Goal: Communication & Community: Participate in discussion

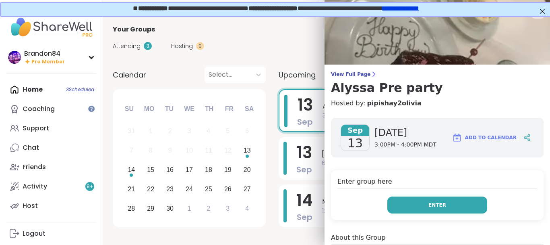
click at [467, 205] on button "Enter" at bounding box center [438, 204] width 100 height 17
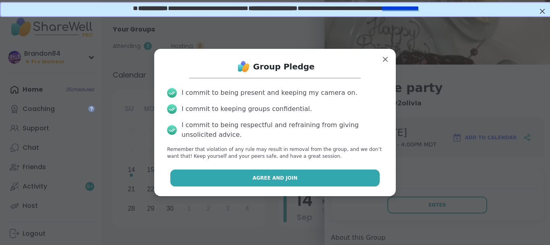
click at [301, 176] on button "Agree and Join" at bounding box center [275, 177] width 210 height 17
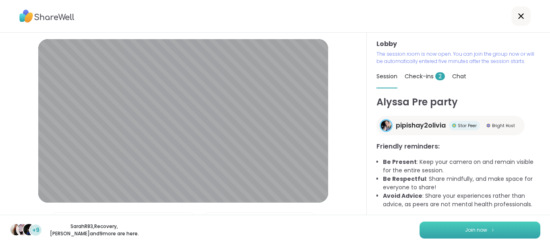
click at [443, 227] on button "Join now" at bounding box center [480, 229] width 121 height 17
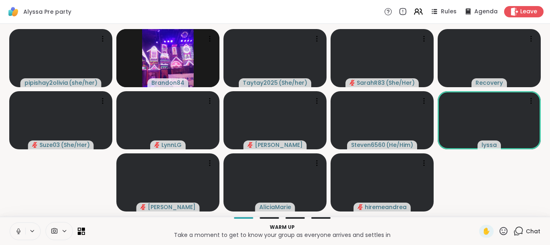
click at [15, 226] on button at bounding box center [17, 230] width 15 height 17
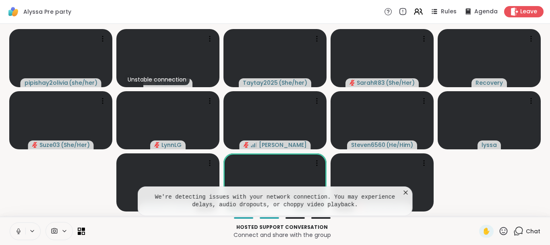
click at [404, 189] on icon at bounding box center [406, 192] width 8 height 8
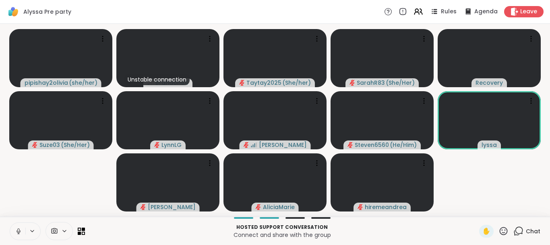
click at [17, 231] on icon at bounding box center [19, 231] width 4 height 2
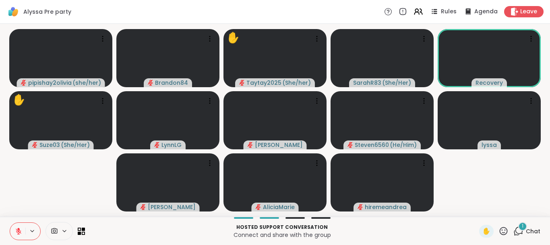
click at [520, 226] on div "1" at bounding box center [522, 226] width 9 height 9
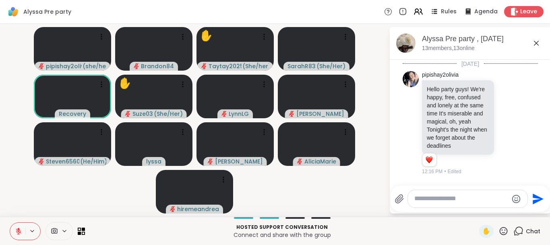
scroll to position [471, 0]
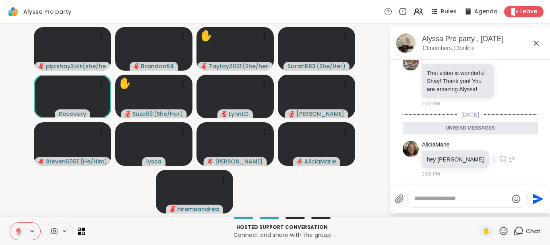
click at [508, 160] on icon at bounding box center [511, 159] width 7 height 10
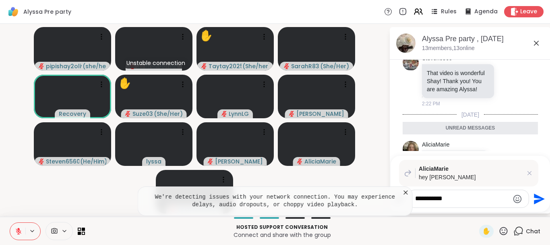
type textarea "**********"
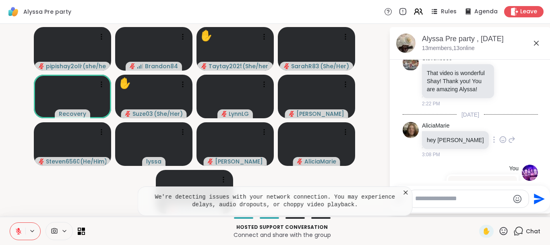
scroll to position [522, 0]
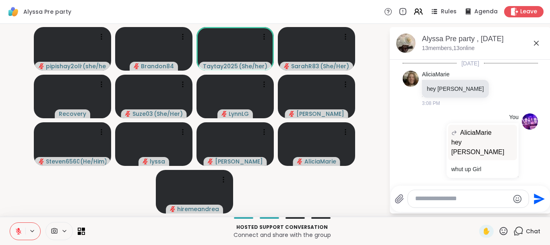
click at [63, 229] on icon at bounding box center [64, 230] width 6 height 7
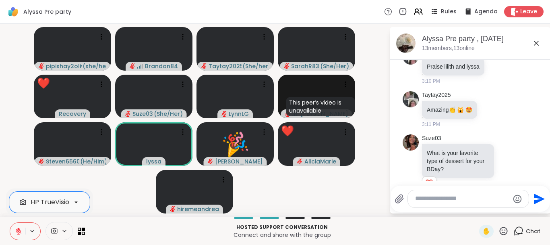
scroll to position [678, 0]
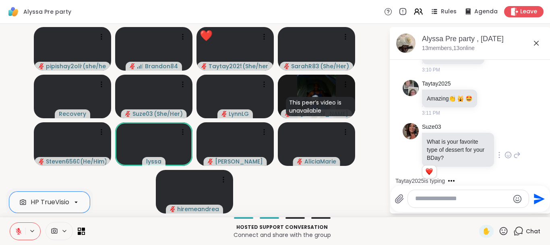
click at [529, 165] on div "Suze03 What is your favorite type of dessert for your BDay? 1 1 3:12 PM • Edited" at bounding box center [470, 155] width 135 height 70
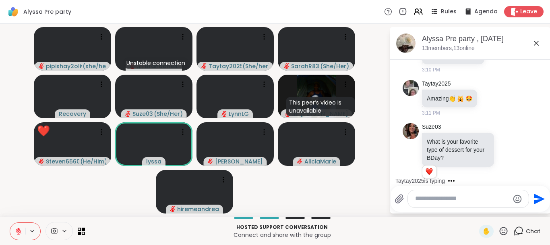
click at [503, 233] on icon at bounding box center [504, 231] width 10 height 10
click at [478, 212] on span "❤️" at bounding box center [480, 210] width 8 height 10
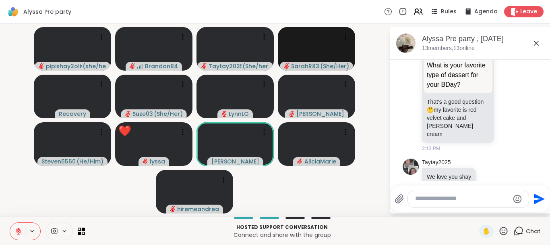
scroll to position [1060, 0]
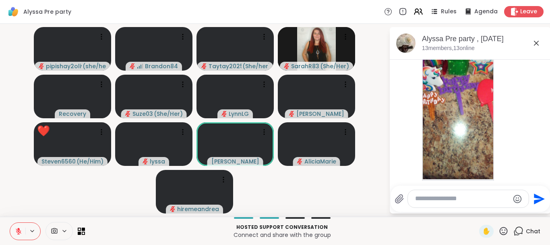
click at [453, 200] on textarea "Type your message" at bounding box center [462, 198] width 94 height 8
type textarea "***"
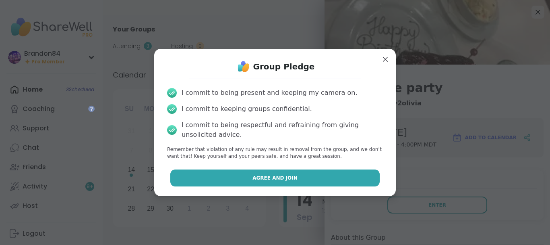
click at [314, 173] on button "Agree and Join" at bounding box center [275, 177] width 210 height 17
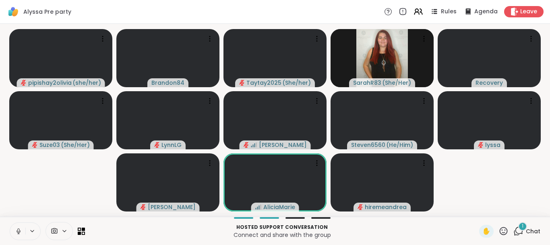
click at [14, 226] on button at bounding box center [17, 230] width 15 height 17
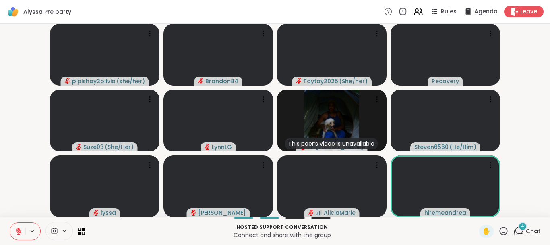
click at [520, 232] on icon at bounding box center [519, 231] width 10 height 10
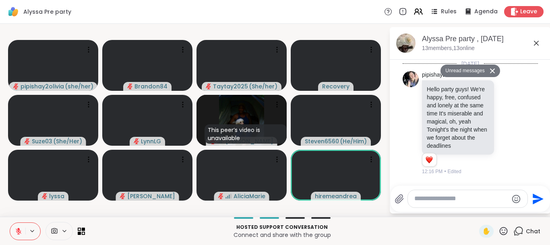
scroll to position [1522, 0]
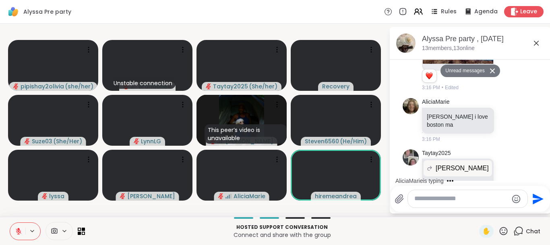
click at [520, 232] on icon at bounding box center [519, 231] width 10 height 10
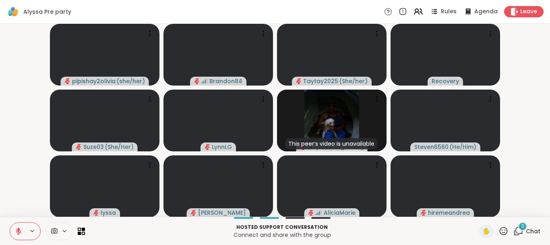
click at [20, 232] on icon at bounding box center [19, 231] width 6 height 6
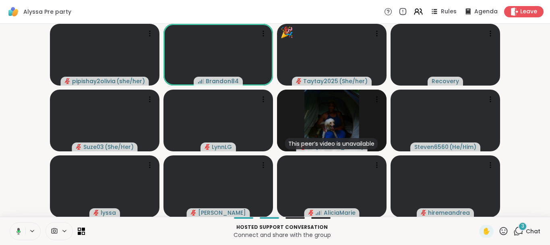
click at [20, 232] on icon at bounding box center [19, 230] width 4 height 7
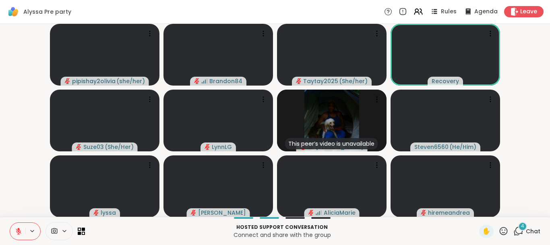
click at [522, 227] on span "4" at bounding box center [522, 225] width 3 height 7
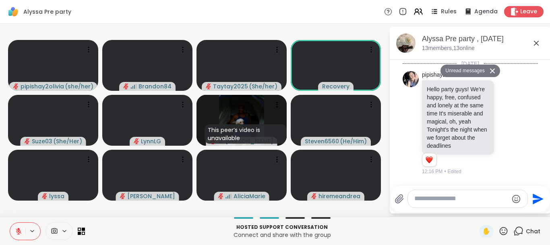
scroll to position [1730, 0]
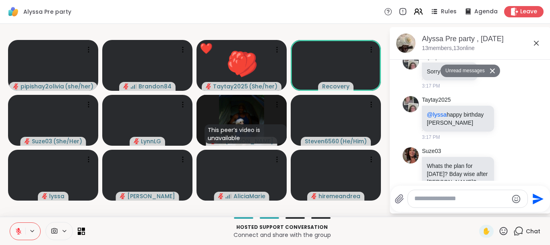
click at [535, 41] on icon at bounding box center [536, 43] width 5 height 5
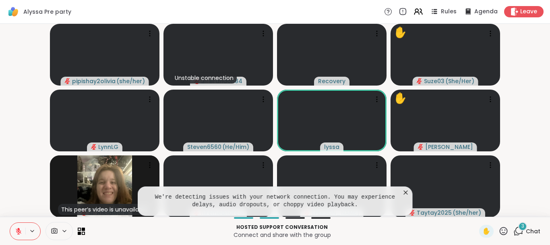
click at [517, 230] on icon at bounding box center [519, 231] width 10 height 10
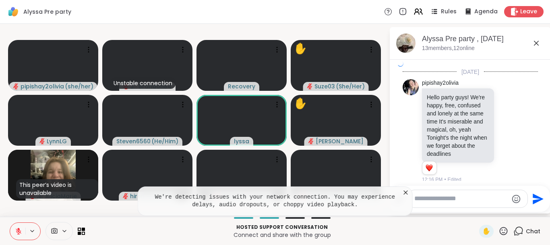
scroll to position [1906, 0]
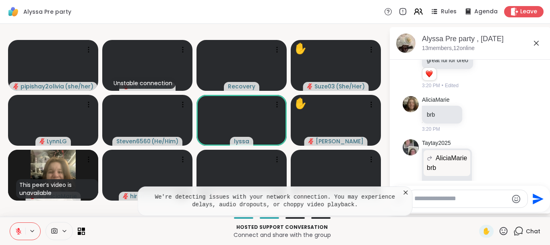
click at [538, 46] on icon at bounding box center [537, 43] width 10 height 10
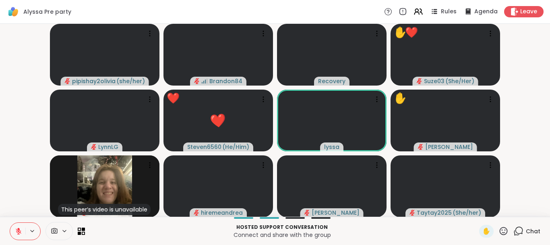
click at [507, 228] on icon at bounding box center [504, 230] width 8 height 8
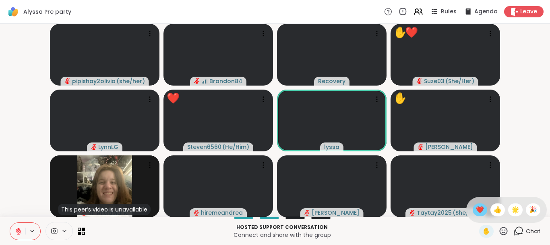
click at [473, 208] on div "❤️" at bounding box center [480, 209] width 15 height 13
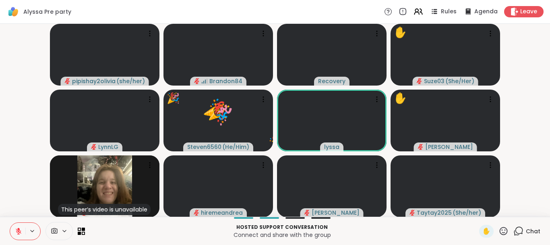
click at [18, 229] on icon at bounding box center [18, 228] width 2 height 3
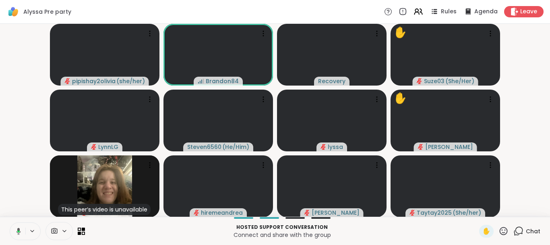
click at [9, 222] on button at bounding box center [17, 230] width 17 height 17
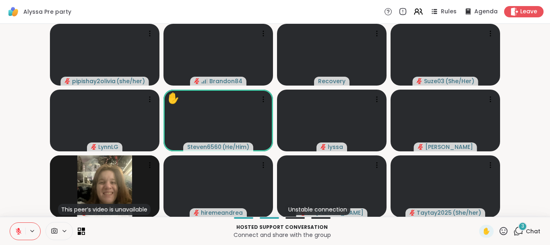
click at [519, 231] on icon at bounding box center [519, 231] width 10 height 10
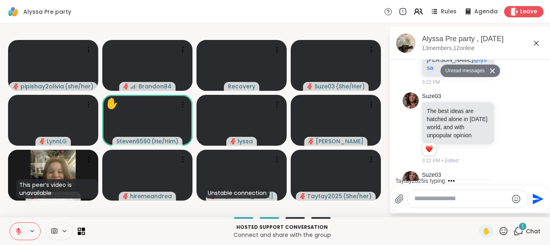
scroll to position [2121, 0]
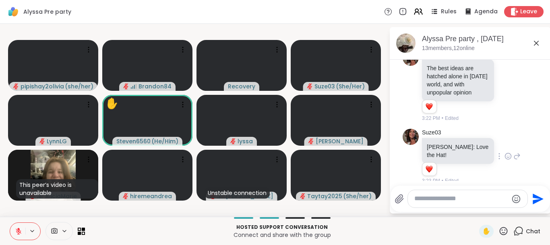
click at [505, 152] on icon at bounding box center [508, 156] width 7 height 8
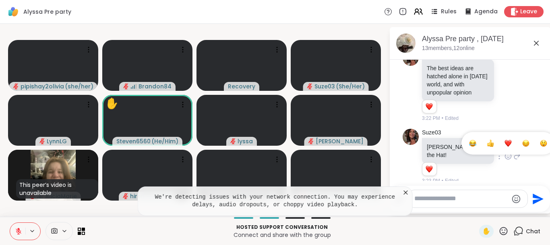
click at [505, 139] on span "Select Reaction: Heart" at bounding box center [508, 143] width 7 height 8
click at [429, 198] on textarea "Type your message" at bounding box center [462, 198] width 94 height 8
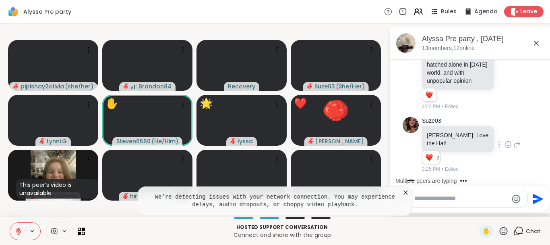
paste textarea "**********"
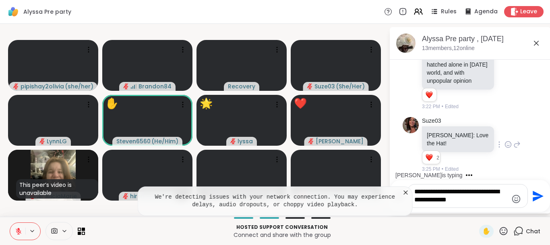
type textarea "**********"
click at [539, 193] on icon "Send" at bounding box center [538, 195] width 13 height 13
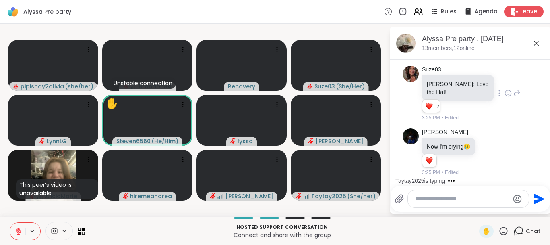
scroll to position [2, 0]
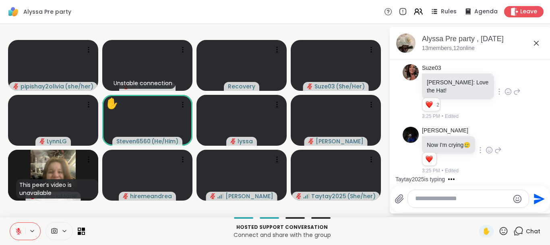
click at [537, 123] on div "[PERSON_NAME] Now I'm crying 🥲 1 1 3:25 PM • Edited" at bounding box center [470, 150] width 135 height 54
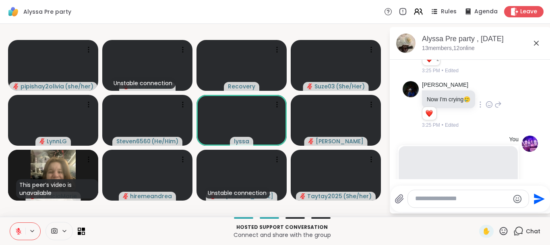
scroll to position [2280, 0]
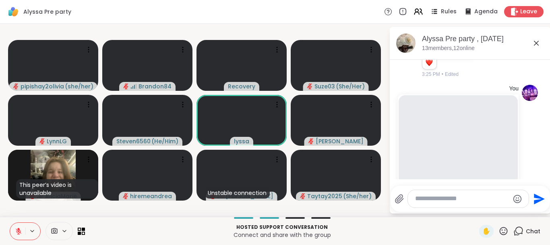
click at [421, 199] on textarea "Type your message" at bounding box center [462, 198] width 94 height 8
type textarea "**********"
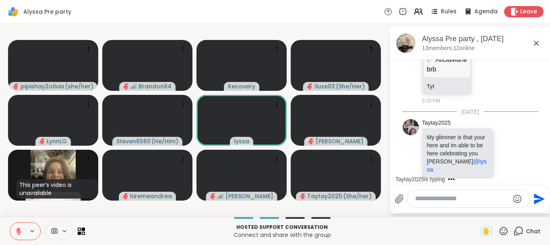
scroll to position [2070, 0]
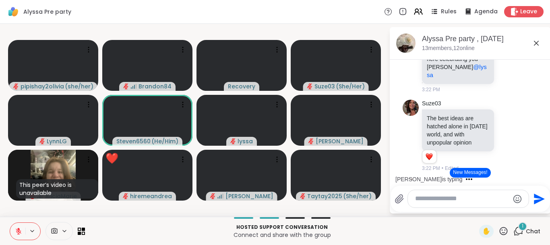
click at [465, 172] on button "New Messages!" at bounding box center [470, 173] width 41 height 10
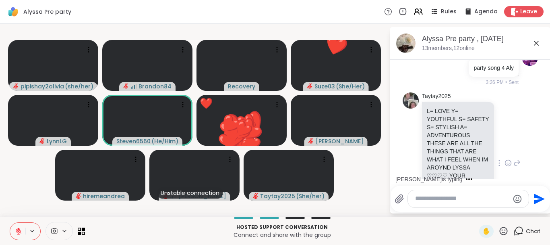
click at [515, 155] on div "Taytay2025 L= LOVE Y= YOUTHFUL S= SAFETY S= STYLISH A= ADVENTUROUS THESE ARE AL…" at bounding box center [471, 162] width 99 height 141
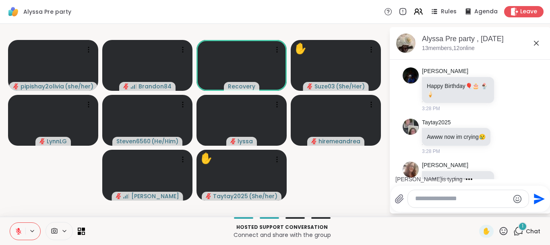
scroll to position [2721, 0]
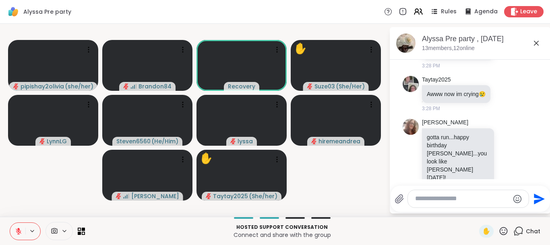
click at [538, 210] on div "[PERSON_NAME] 🥳 💖 🎉 ❤️‍🔥 🎊 💝 3:29 PM" at bounding box center [470, 231] width 135 height 43
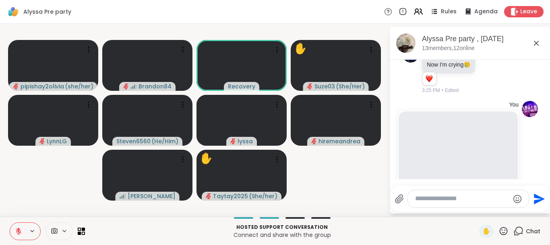
scroll to position [2290, 0]
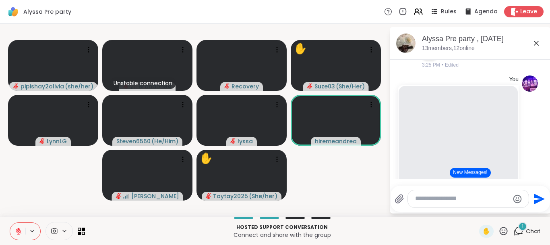
click at [462, 171] on button "New Messages!" at bounding box center [470, 173] width 41 height 10
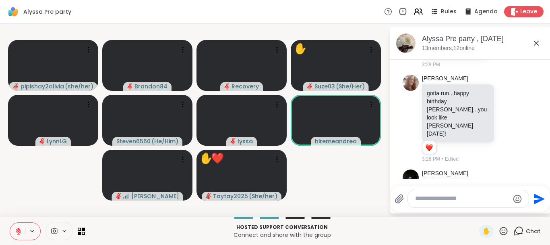
scroll to position [4089, 0]
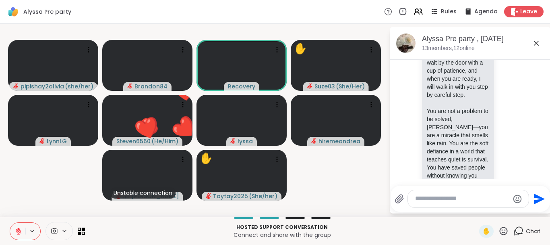
scroll to position [3759, 0]
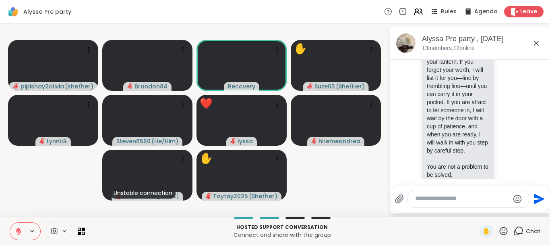
click at [18, 230] on icon at bounding box center [18, 230] width 7 height 7
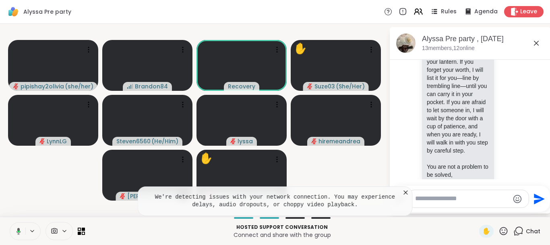
click at [18, 230] on icon at bounding box center [19, 230] width 4 height 7
click at [10, 222] on button at bounding box center [17, 230] width 15 height 17
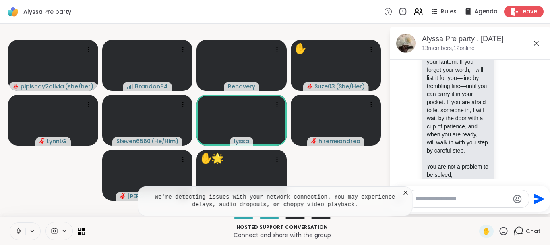
click at [18, 230] on icon at bounding box center [18, 230] width 7 height 7
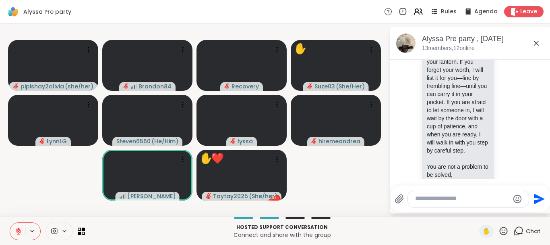
click at [424, 198] on textarea "Type your message" at bounding box center [462, 198] width 94 height 8
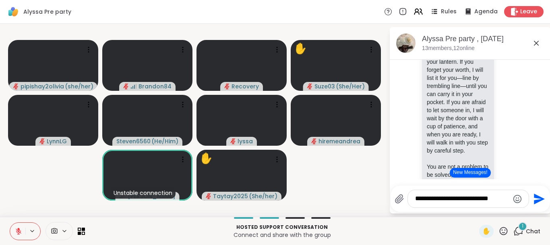
type textarea "**********"
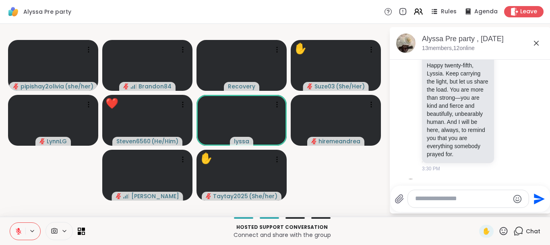
scroll to position [4214, 0]
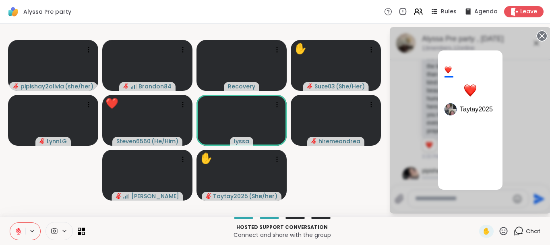
scroll to position [4225, 0]
click at [513, 162] on div "1 Taytay2025" at bounding box center [470, 120] width 161 height 186
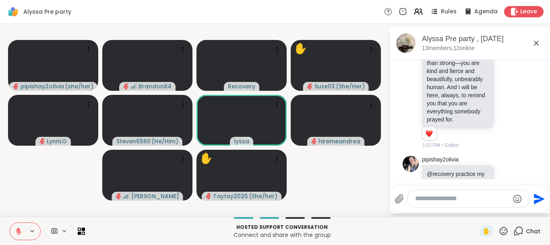
click at [517, 200] on icon "Emoji picker" at bounding box center [518, 199] width 10 height 10
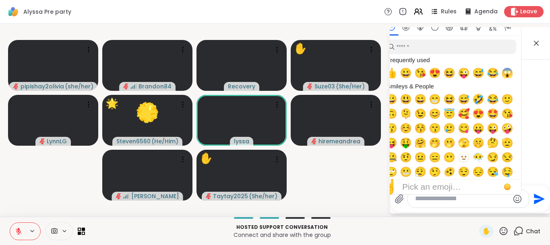
click at [466, 198] on textarea "Type your message" at bounding box center [462, 198] width 94 height 8
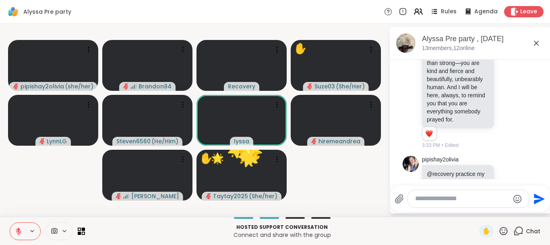
drag, startPoint x: 479, startPoint y: 198, endPoint x: 513, endPoint y: 199, distance: 34.7
click at [509, 199] on textarea "Type your message" at bounding box center [462, 198] width 94 height 8
click at [514, 199] on icon "Emoji picker" at bounding box center [518, 198] width 8 height 8
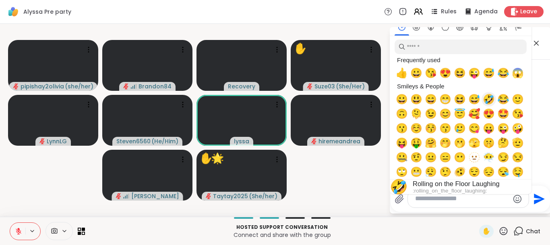
click at [489, 97] on span "🤣" at bounding box center [489, 98] width 12 height 11
type textarea "**"
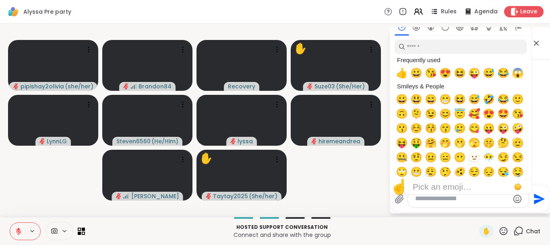
click at [536, 41] on icon at bounding box center [537, 43] width 10 height 10
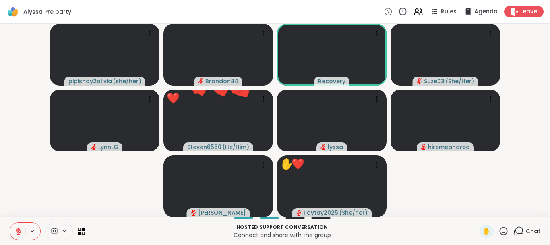
click at [15, 231] on icon at bounding box center [18, 230] width 7 height 7
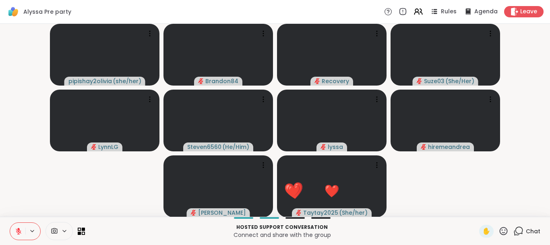
click at [518, 230] on icon at bounding box center [519, 231] width 10 height 10
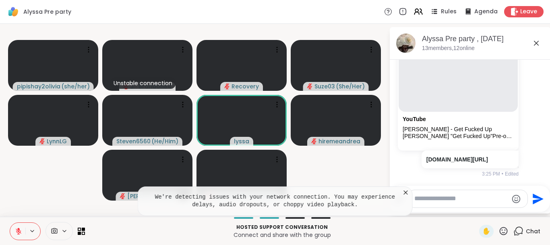
scroll to position [2441, 0]
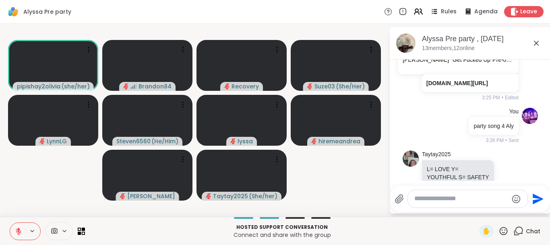
click at [505, 231] on icon at bounding box center [504, 231] width 10 height 10
click at [476, 211] on span "❤️" at bounding box center [480, 210] width 8 height 10
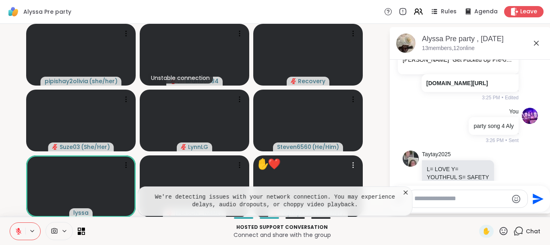
click at [406, 192] on icon at bounding box center [406, 192] width 4 height 4
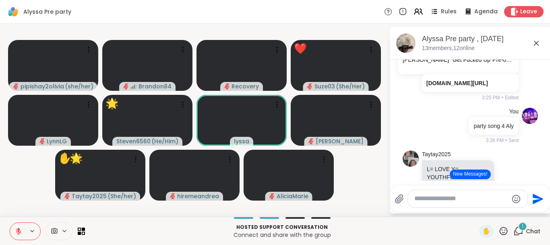
click at [519, 230] on icon at bounding box center [519, 231] width 10 height 10
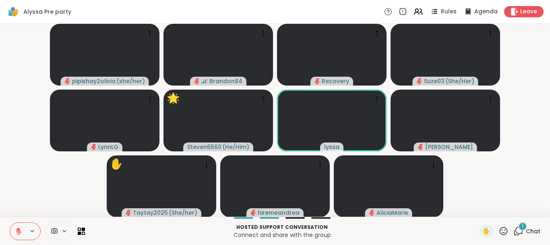
click at [519, 230] on icon at bounding box center [519, 231] width 10 height 10
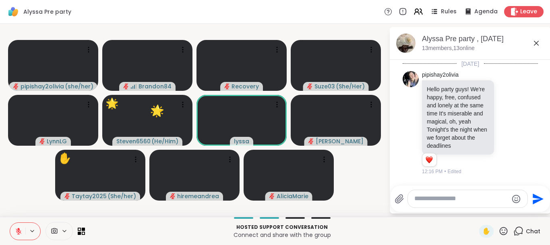
scroll to position [4307, 0]
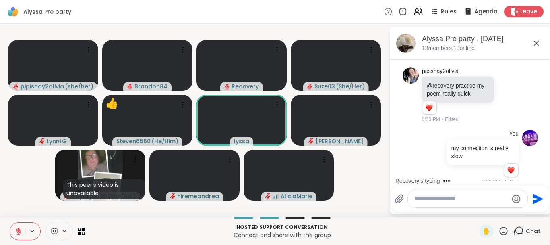
click at [504, 230] on icon at bounding box center [504, 231] width 10 height 10
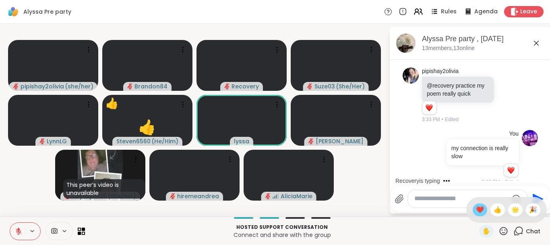
click at [476, 209] on span "❤️" at bounding box center [480, 210] width 8 height 10
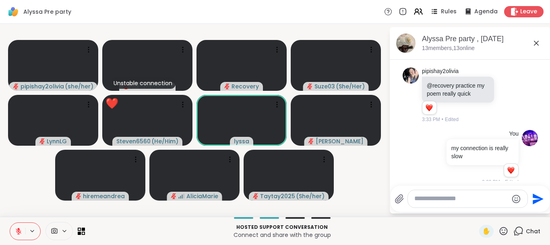
scroll to position [4339, 0]
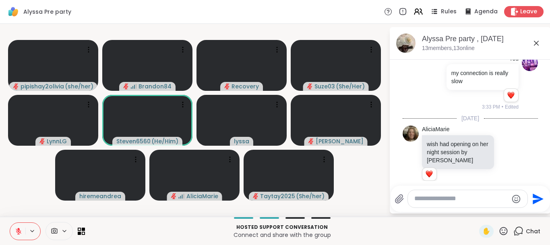
click at [505, 227] on icon at bounding box center [504, 230] width 8 height 8
click at [479, 208] on span "❤️" at bounding box center [480, 210] width 8 height 10
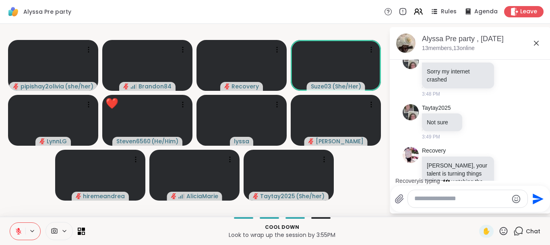
scroll to position [4525, 0]
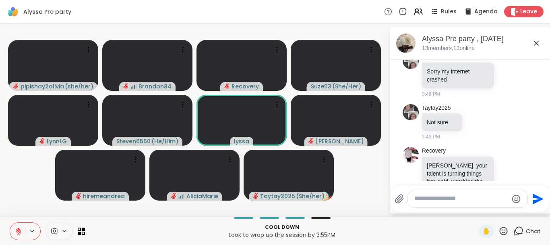
click at [428, 200] on textarea "Type your message" at bounding box center [462, 198] width 94 height 8
type textarea "*"
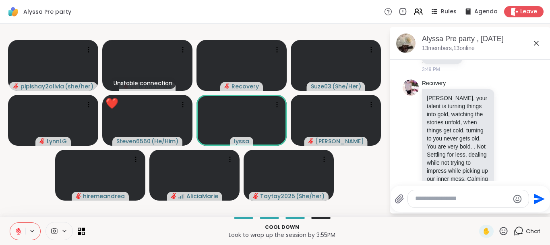
scroll to position [4603, 0]
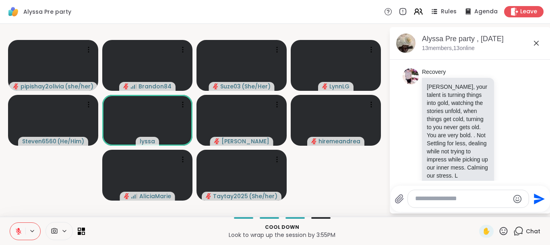
click at [504, 233] on icon at bounding box center [504, 231] width 10 height 10
click at [478, 214] on div "❤️" at bounding box center [480, 209] width 15 height 13
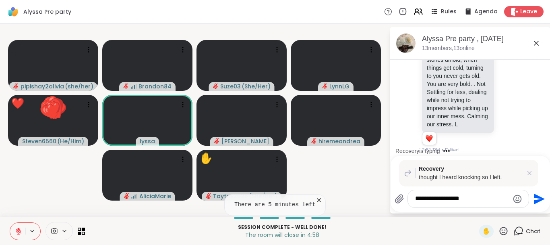
type textarea "**********"
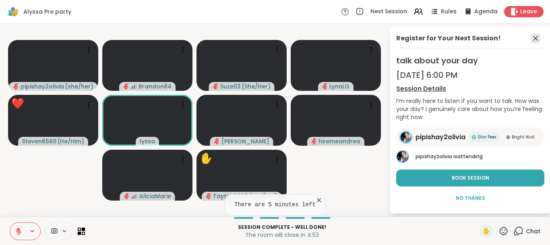
click at [538, 35] on icon at bounding box center [536, 38] width 10 height 10
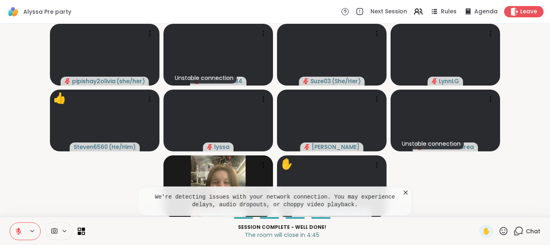
click at [518, 226] on icon at bounding box center [519, 231] width 10 height 10
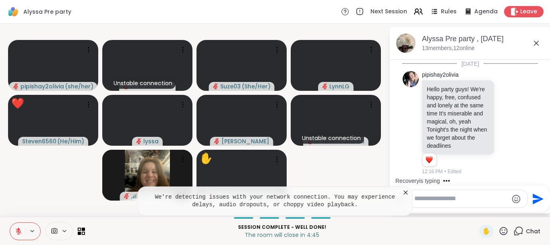
click at [524, 231] on div "Chat" at bounding box center [527, 230] width 27 height 13
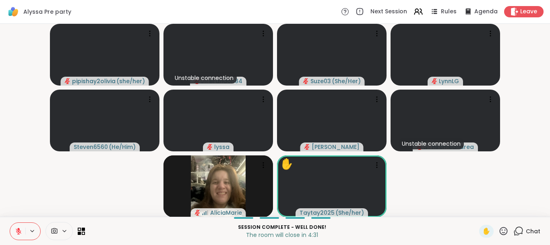
click at [518, 227] on icon at bounding box center [520, 229] width 8 height 7
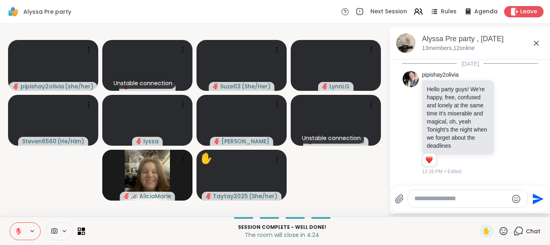
scroll to position [4727, 0]
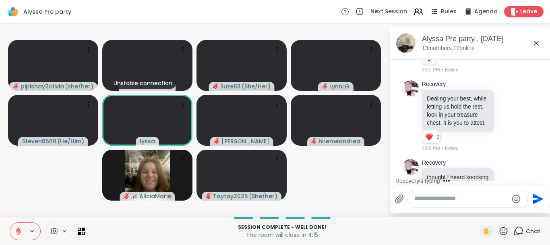
click at [537, 206] on div "You Recovery thought I heard knocking so I left. thought I heard knocking so I …" at bounding box center [470, 246] width 135 height 80
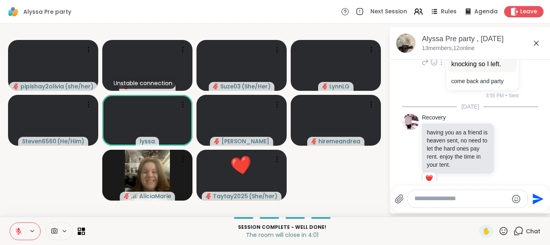
scroll to position [4923, 0]
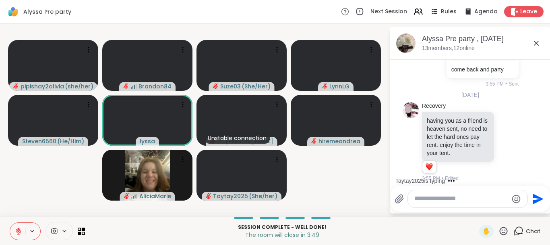
click at [17, 233] on icon at bounding box center [18, 230] width 7 height 7
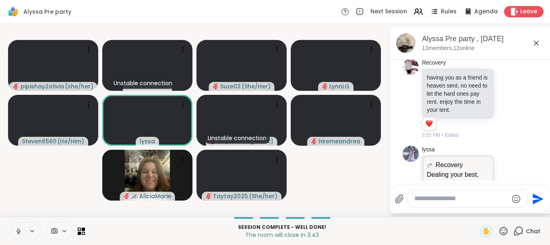
click at [17, 233] on icon at bounding box center [18, 230] width 7 height 7
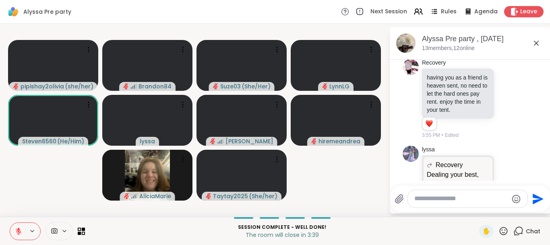
click at [423, 201] on textarea "Type your message" at bounding box center [462, 198] width 94 height 8
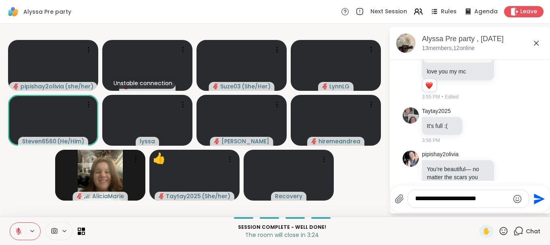
scroll to position [5117, 0]
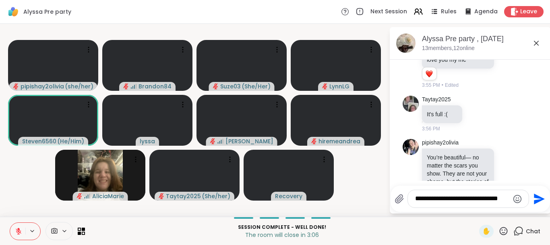
type textarea "**********"
click at [537, 197] on icon "Send" at bounding box center [539, 198] width 11 height 11
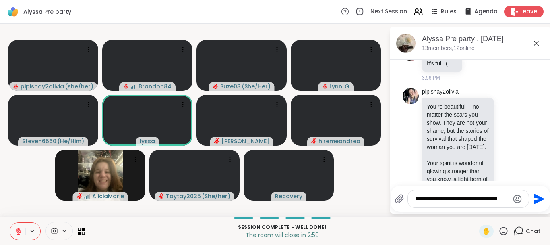
scroll to position [5179, 0]
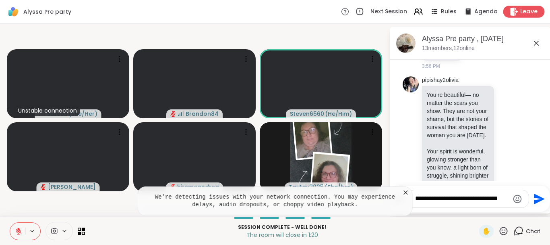
click at [532, 9] on span "Leave" at bounding box center [529, 12] width 18 height 8
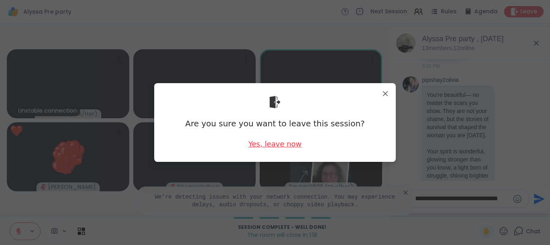
click at [268, 143] on div "Yes, leave now" at bounding box center [275, 144] width 53 height 10
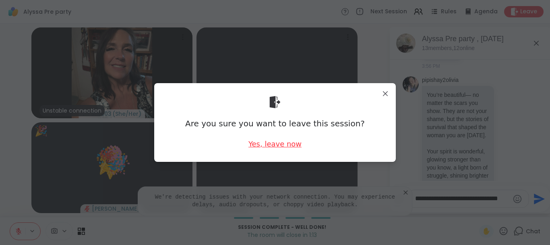
click at [272, 145] on div "Yes, leave now" at bounding box center [275, 144] width 53 height 10
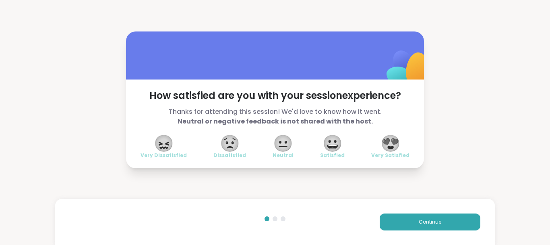
click at [397, 145] on span "😍" at bounding box center [391, 143] width 20 height 15
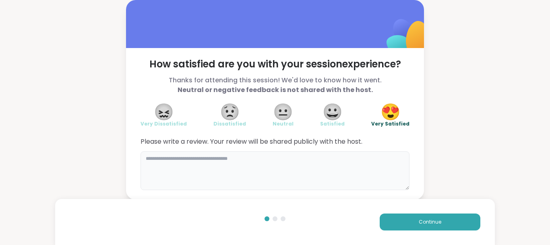
click at [180, 162] on textarea at bounding box center [275, 170] width 269 height 39
type textarea "*"
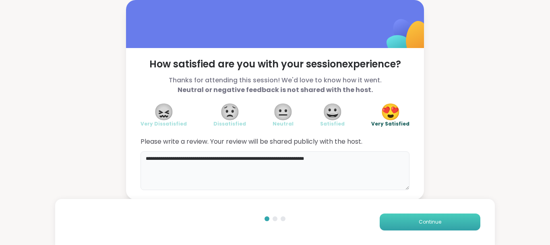
type textarea "**********"
click at [438, 223] on span "Continue" at bounding box center [430, 221] width 23 height 7
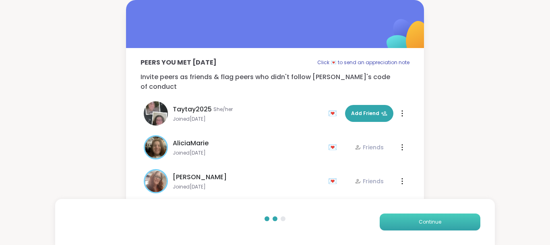
click at [453, 220] on button "Continue" at bounding box center [430, 221] width 101 height 17
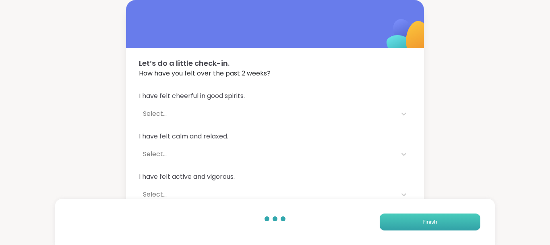
click at [453, 220] on button "Finish" at bounding box center [430, 221] width 101 height 17
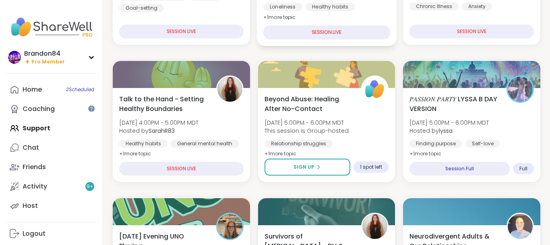
scroll to position [205, 0]
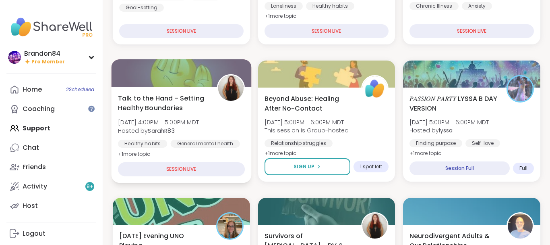
click at [223, 113] on div "Talk to the Hand - Setting Healthy Boundaries Sat, Sep 13 | 4:00PM - 5:00PM MDT…" at bounding box center [181, 126] width 127 height 66
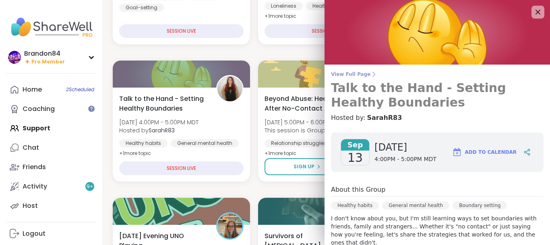
click at [425, 109] on h3 "Talk to the Hand - Setting Healthy Boundaries" at bounding box center [437, 95] width 213 height 29
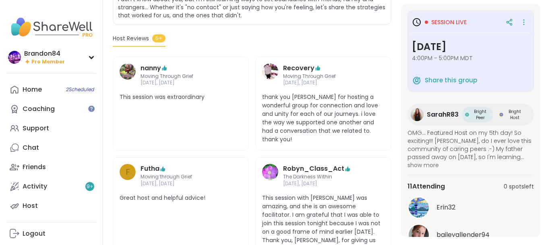
click at [494, 177] on div "11 Attending 0 spots left Erin32 baileyallender94 LynnLG See All" at bounding box center [471, 233] width 126 height 118
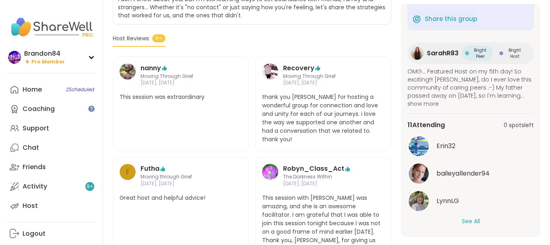
scroll to position [63, 0]
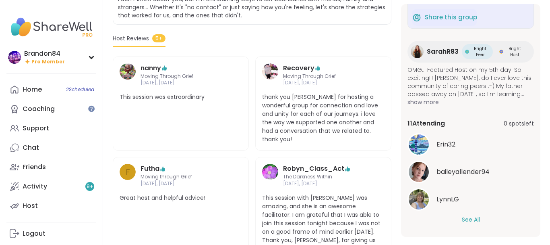
click at [462, 220] on button "See All" at bounding box center [471, 219] width 18 height 8
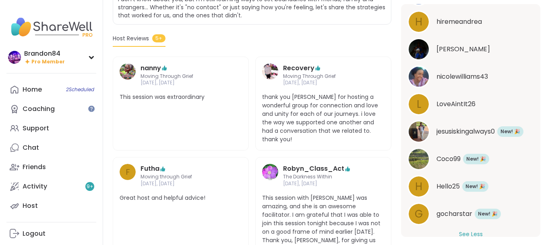
scroll to position [282, 0]
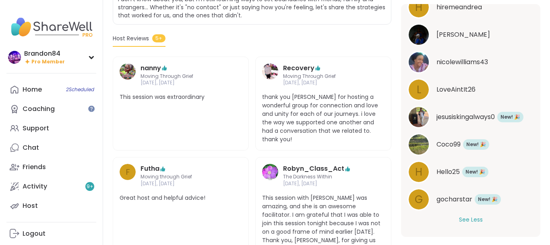
click at [530, 151] on div "Coco99 New Member! 🎉 New! 🎉" at bounding box center [471, 144] width 126 height 23
click at [37, 129] on div "Support" at bounding box center [36, 128] width 27 height 9
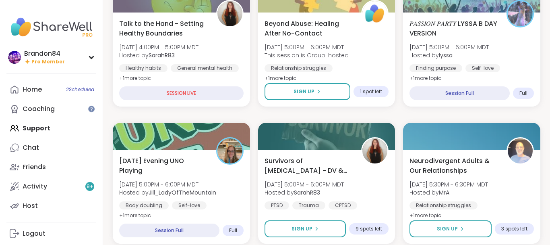
scroll to position [288, 0]
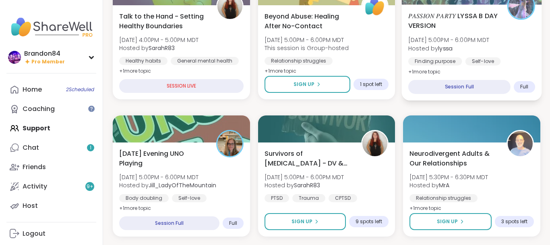
click at [516, 42] on div "𝑃𝐴𝑆𝑆𝐼𝑂𝑁 𝑃𝐴𝑅𝑇𝑌 LYSSA B DAY VERSION Sat, Sep 13 | 5:00PM - 6:00PM MDT Hosted by l…" at bounding box center [471, 44] width 127 height 66
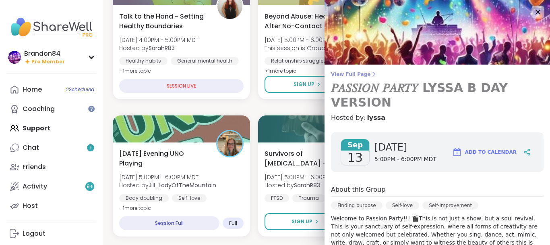
click at [507, 83] on h3 "𝑃𝐴𝑆𝑆𝐼𝑂𝑁 𝑃𝐴𝑅𝑇𝑌 LYSSA B DAY VERSION" at bounding box center [437, 95] width 213 height 29
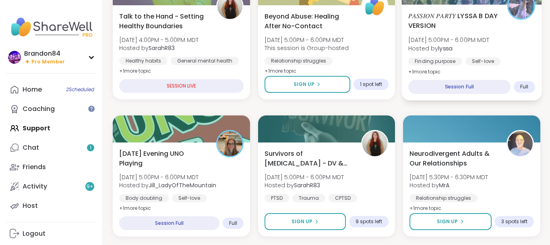
click at [533, 21] on div "𝑃𝐴𝑆𝑆𝐼𝑂𝑁 𝑃𝐴𝑅𝑇𝑌 LYSSA B DAY VERSION Sat, Sep 13 | 5:00PM - 6:00PM MDT Hosted by l…" at bounding box center [471, 44] width 127 height 66
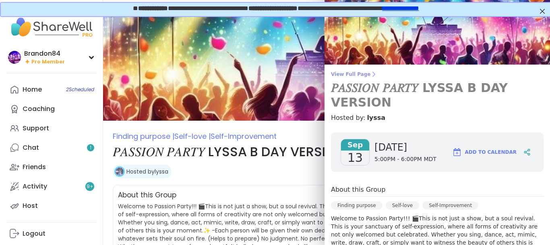
click at [516, 91] on h3 "𝑃𝐴𝑆𝑆𝐼𝑂𝑁 𝑃𝐴𝑅𝑇𝑌 LYSSA B DAY VERSION" at bounding box center [437, 95] width 213 height 29
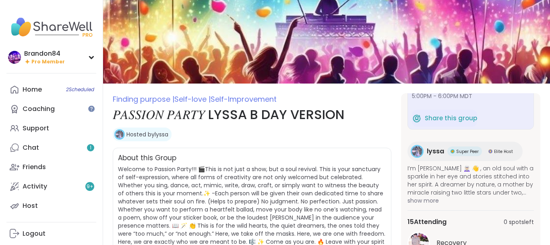
scroll to position [60, 0]
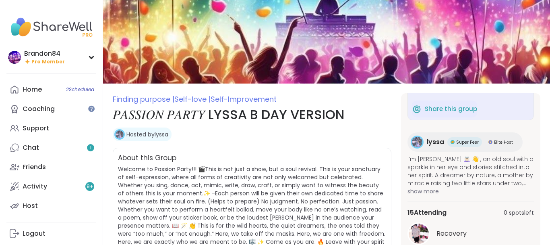
click at [514, 234] on div "Recovery" at bounding box center [485, 233] width 97 height 10
